Goal: Obtain resource: Obtain resource

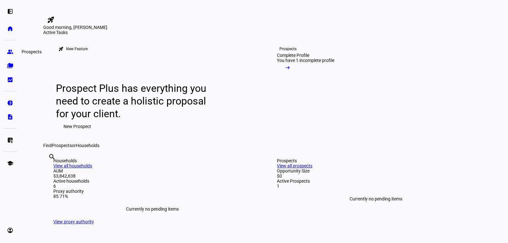
click at [13, 51] on eth-mat-symbol "group" at bounding box center [10, 52] width 6 height 6
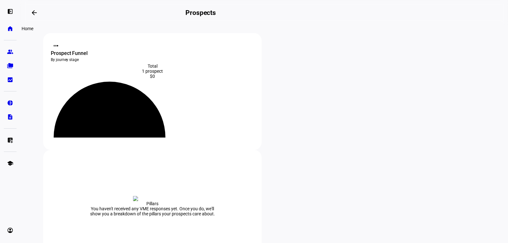
click at [12, 30] on eth-mat-symbol "home" at bounding box center [10, 28] width 6 height 6
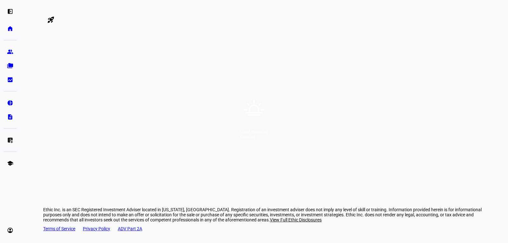
click at [278, 127] on div "Good morning, [PERSON_NAME]" at bounding box center [254, 121] width 508 height 243
click at [250, 85] on div "Good morning, [PERSON_NAME]" at bounding box center [254, 121] width 508 height 243
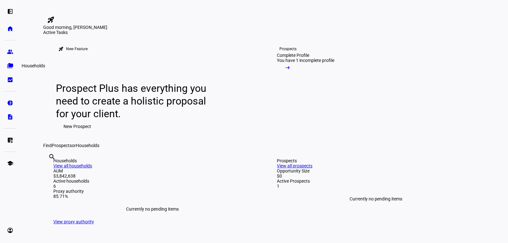
click at [10, 65] on eth-mat-symbol "folder_copy" at bounding box center [10, 66] width 6 height 6
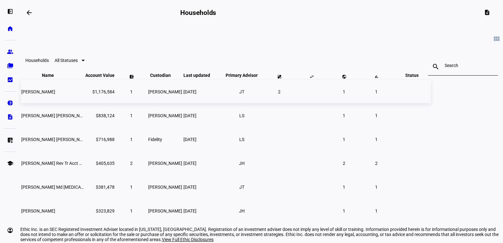
click at [84, 102] on td "Megyn F Bruder" at bounding box center [52, 91] width 63 height 23
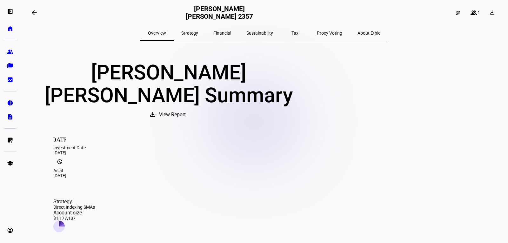
click at [186, 107] on span "View Report" at bounding box center [172, 114] width 27 height 15
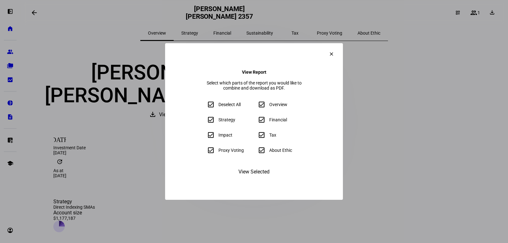
click at [256, 179] on span "View Selected" at bounding box center [253, 171] width 31 height 15
